Goal: Task Accomplishment & Management: Manage account settings

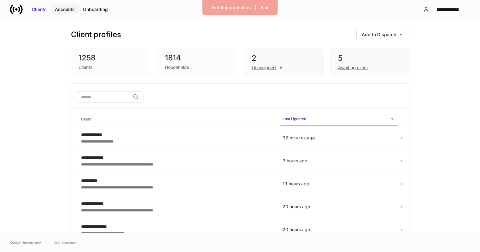
click at [63, 10] on div "Accounts" at bounding box center [65, 9] width 20 height 6
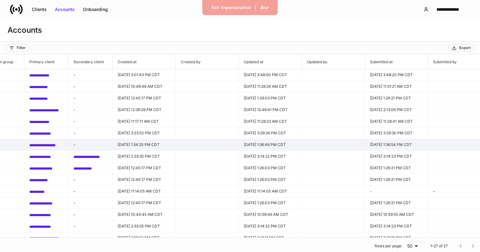
scroll to position [0, 469]
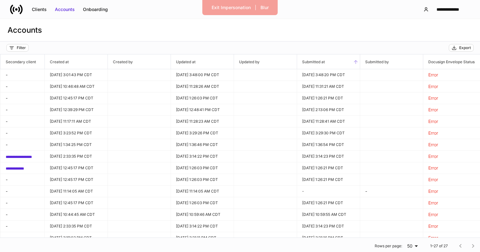
click at [351, 64] on span "Submitted at" at bounding box center [328, 62] width 63 height 15
click at [353, 61] on icon at bounding box center [356, 62] width 6 height 6
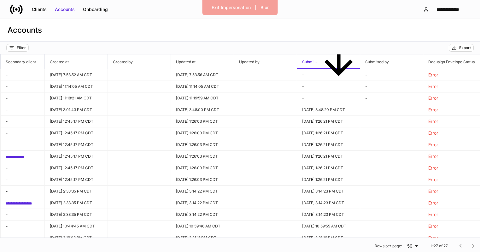
click at [354, 60] on icon at bounding box center [338, 62] width 42 height 42
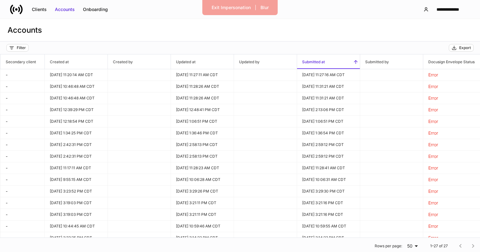
click at [354, 60] on icon at bounding box center [356, 62] width 6 height 6
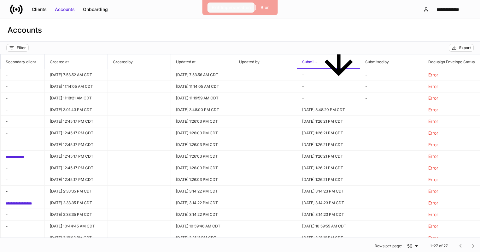
click at [239, 7] on div "Exit Impersonation" at bounding box center [231, 7] width 39 height 6
